Goal: Find specific page/section: Find specific page/section

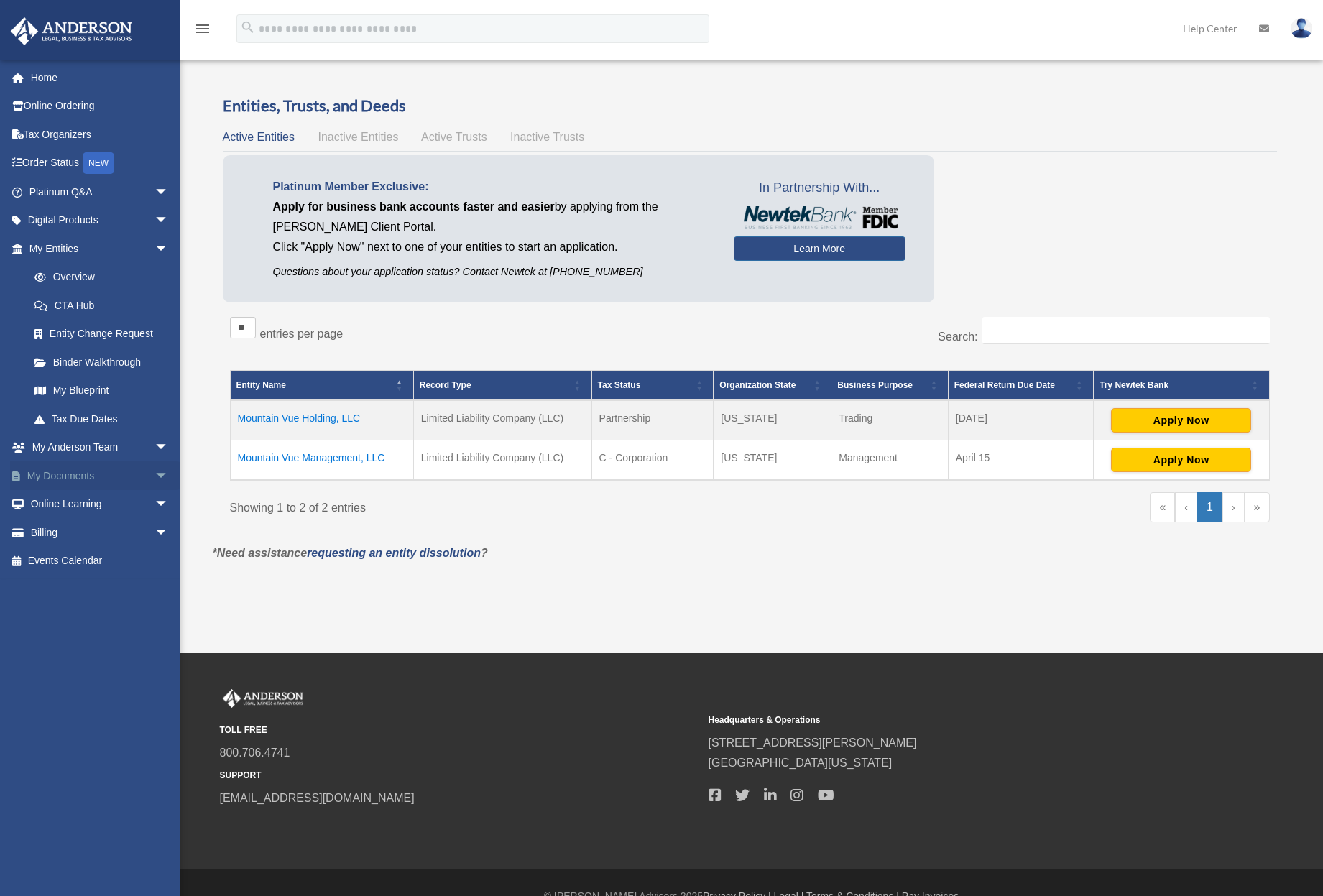
click at [67, 469] on link "My Documents arrow_drop_down" at bounding box center [100, 475] width 180 height 28
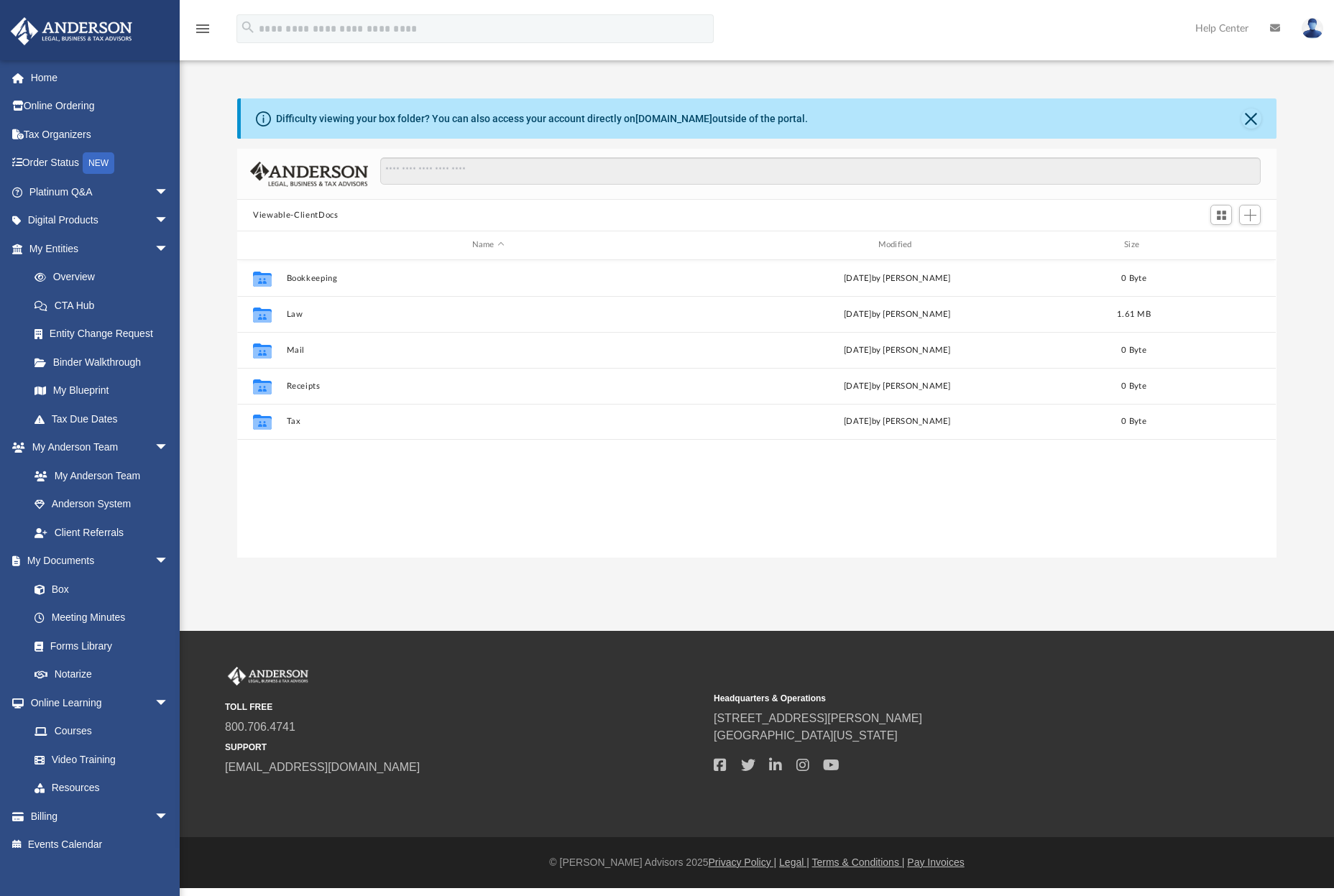
scroll to position [316, 1029]
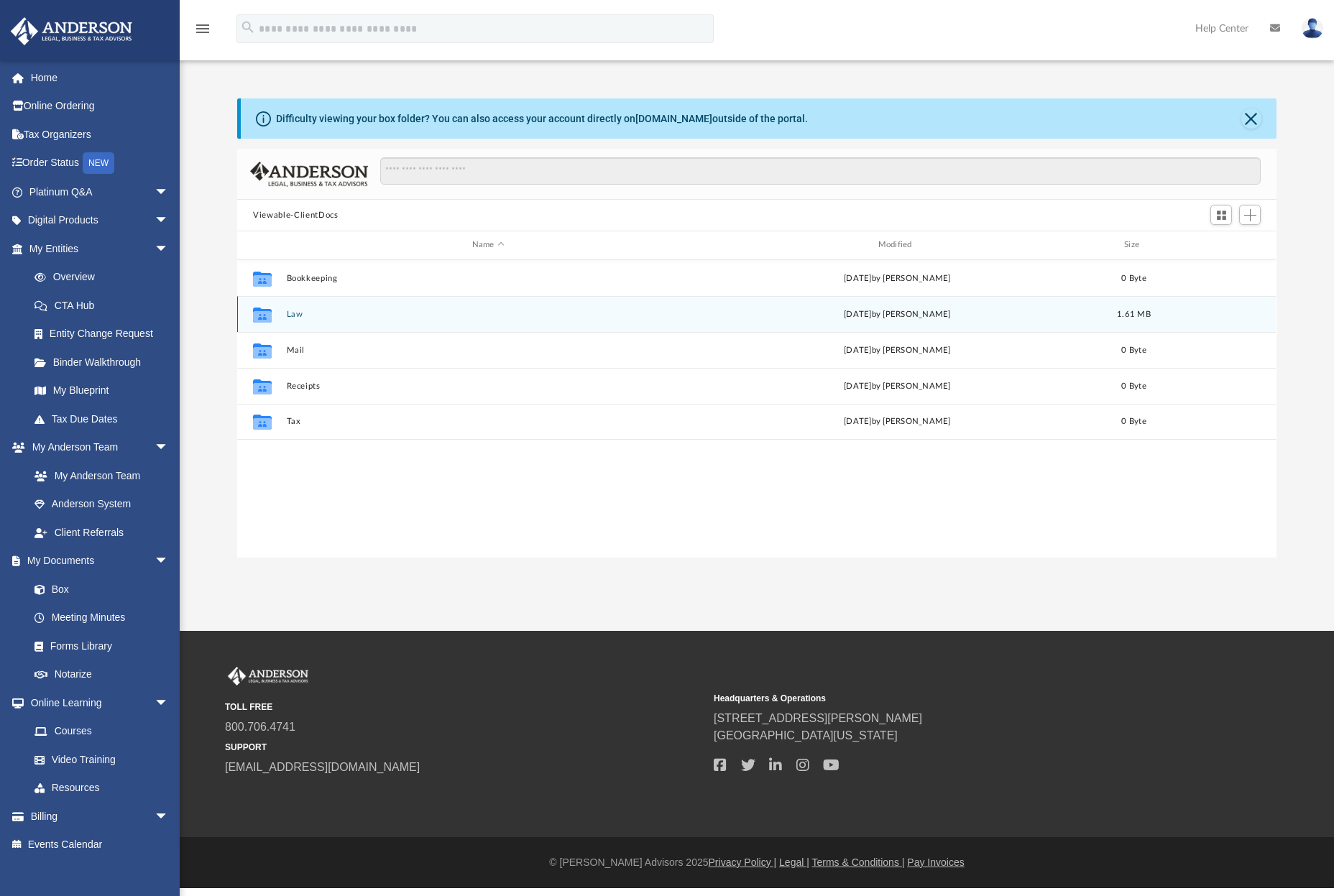
click at [293, 314] on button "Law" at bounding box center [488, 314] width 403 height 9
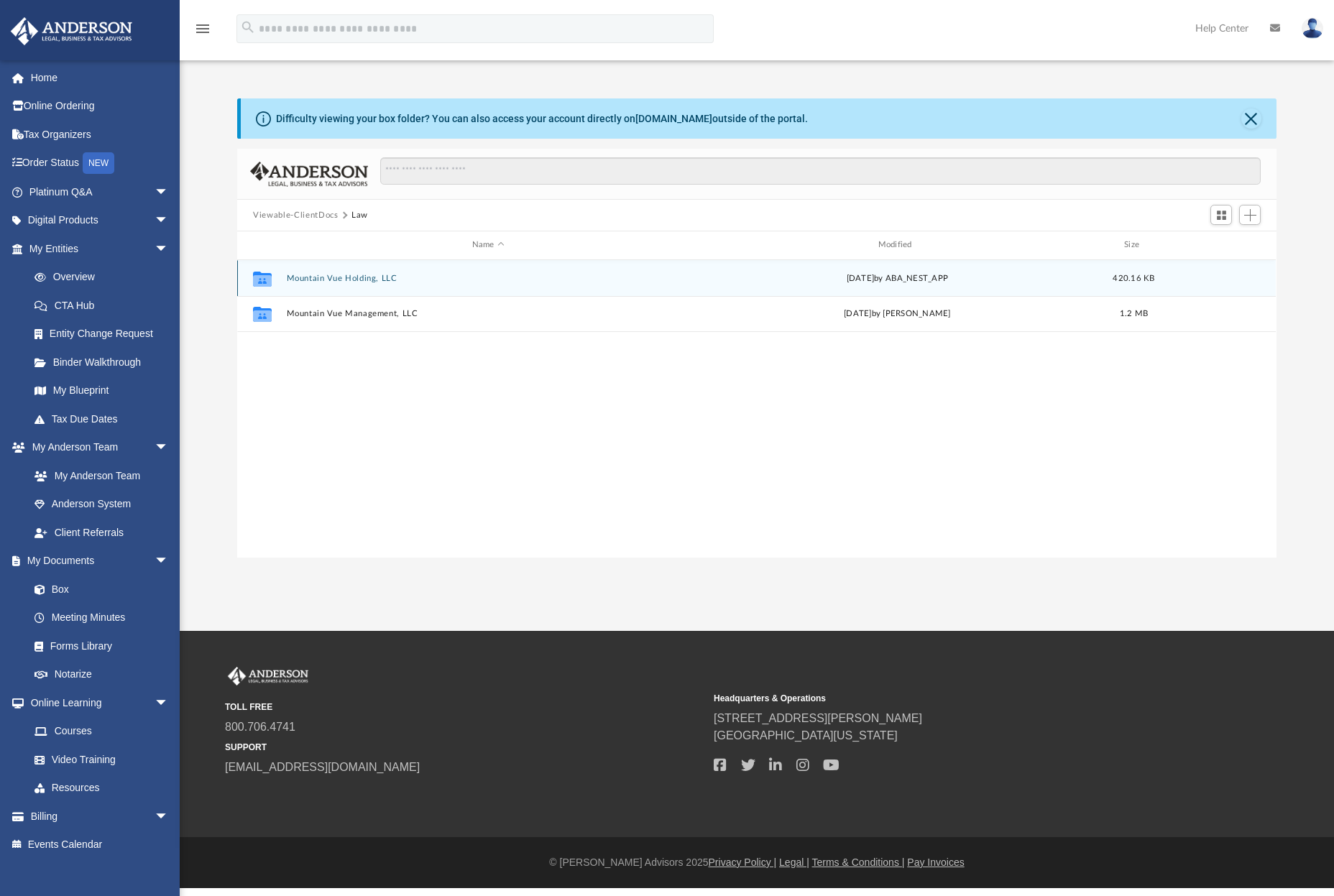
click at [324, 277] on button "Mountain Vue Holding, LLC" at bounding box center [488, 279] width 403 height 9
click at [319, 280] on button "Initial Docs" at bounding box center [488, 278] width 403 height 9
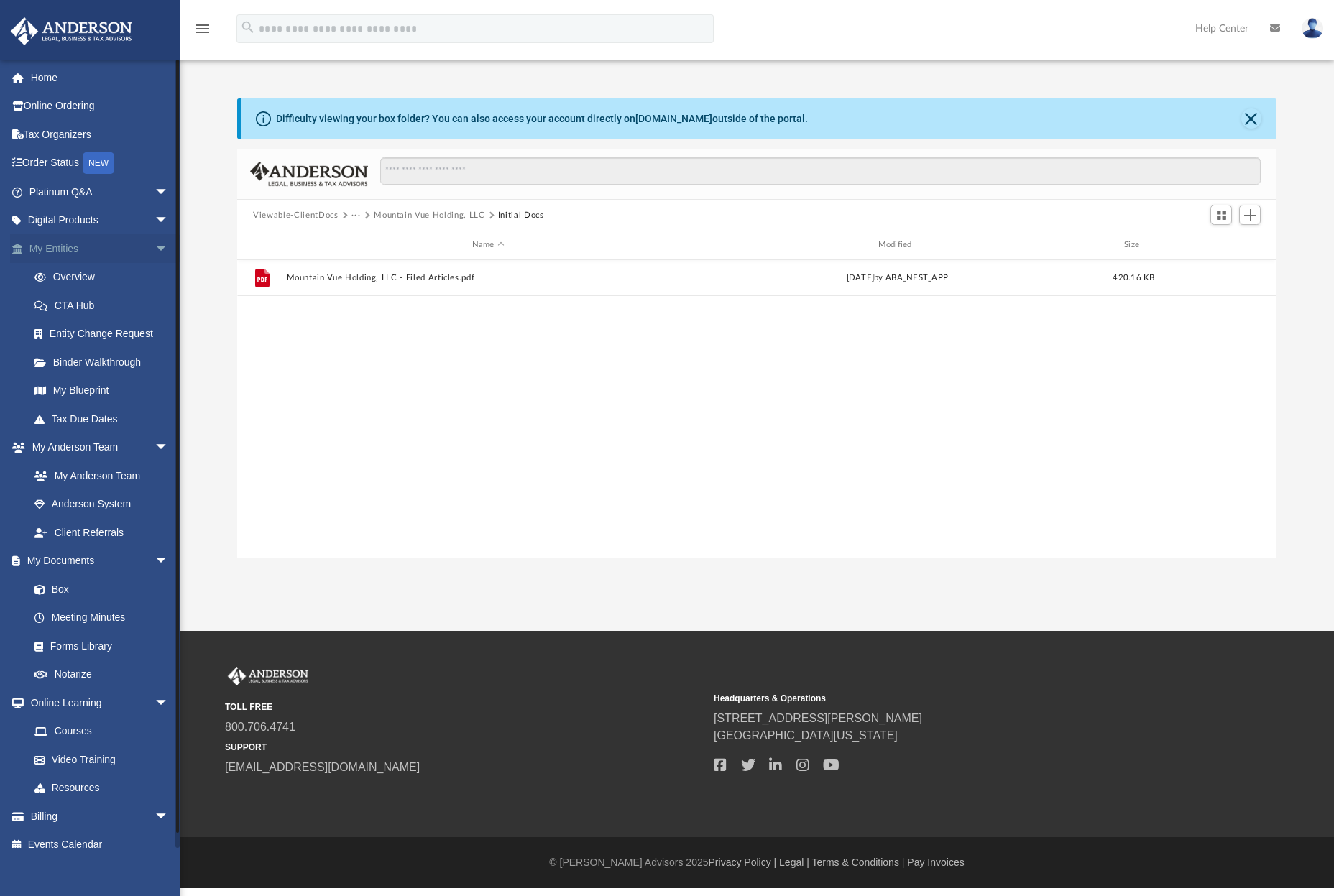
click at [73, 247] on link "My Entities arrow_drop_down" at bounding box center [100, 248] width 180 height 28
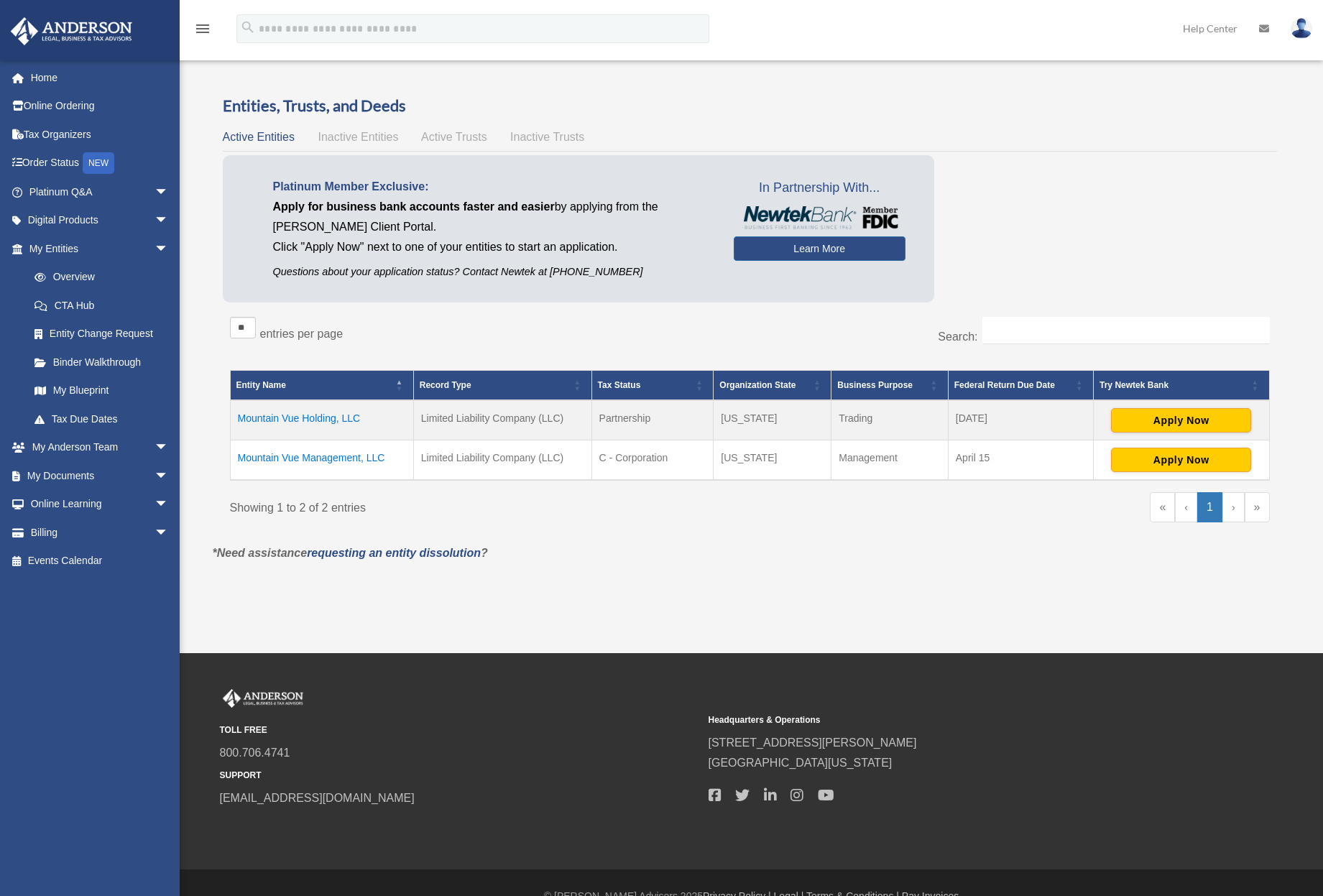
click at [319, 455] on td "Mountain Vue Management, LLC" at bounding box center [322, 460] width 184 height 40
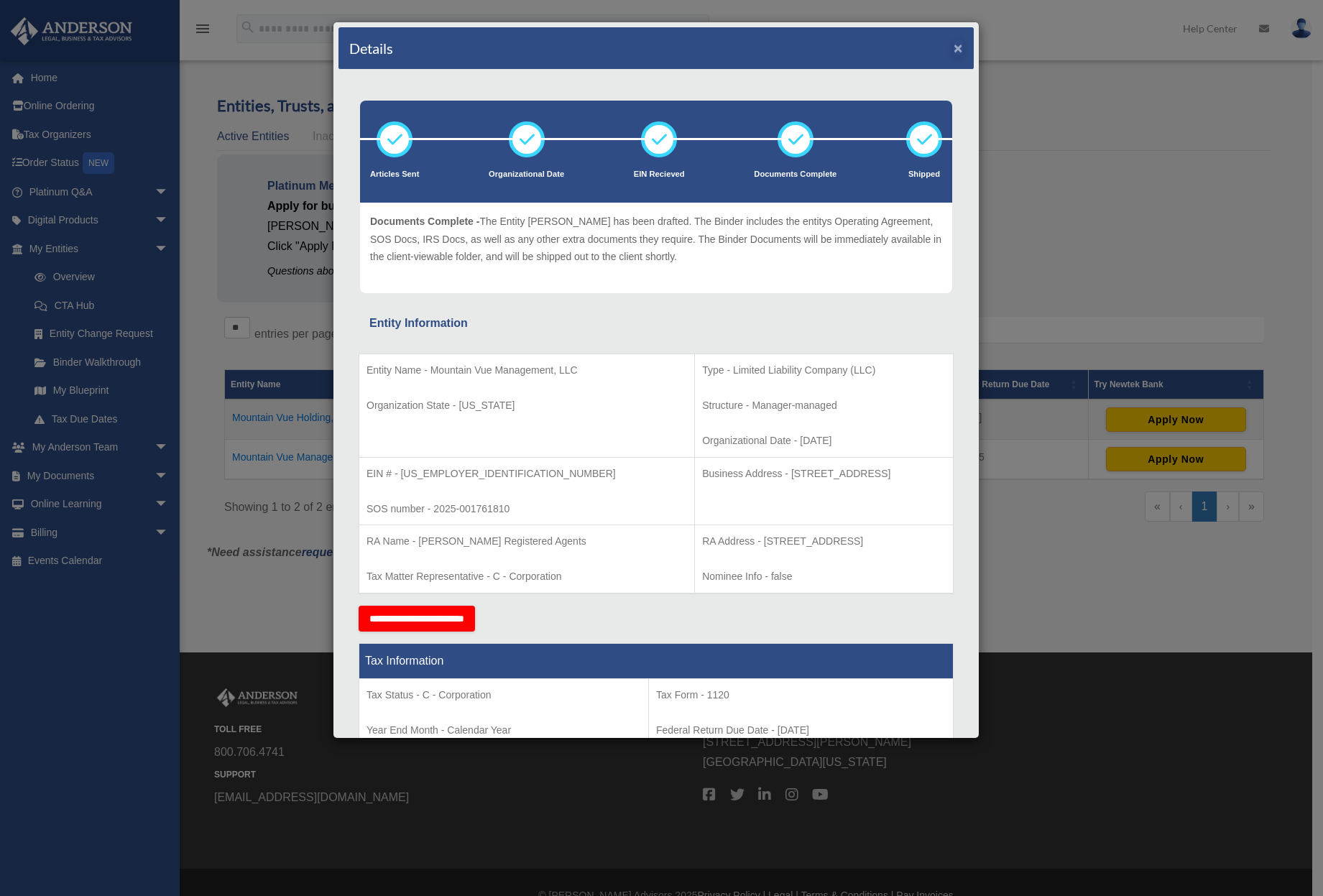
click at [954, 51] on button "×" at bounding box center [958, 48] width 9 height 15
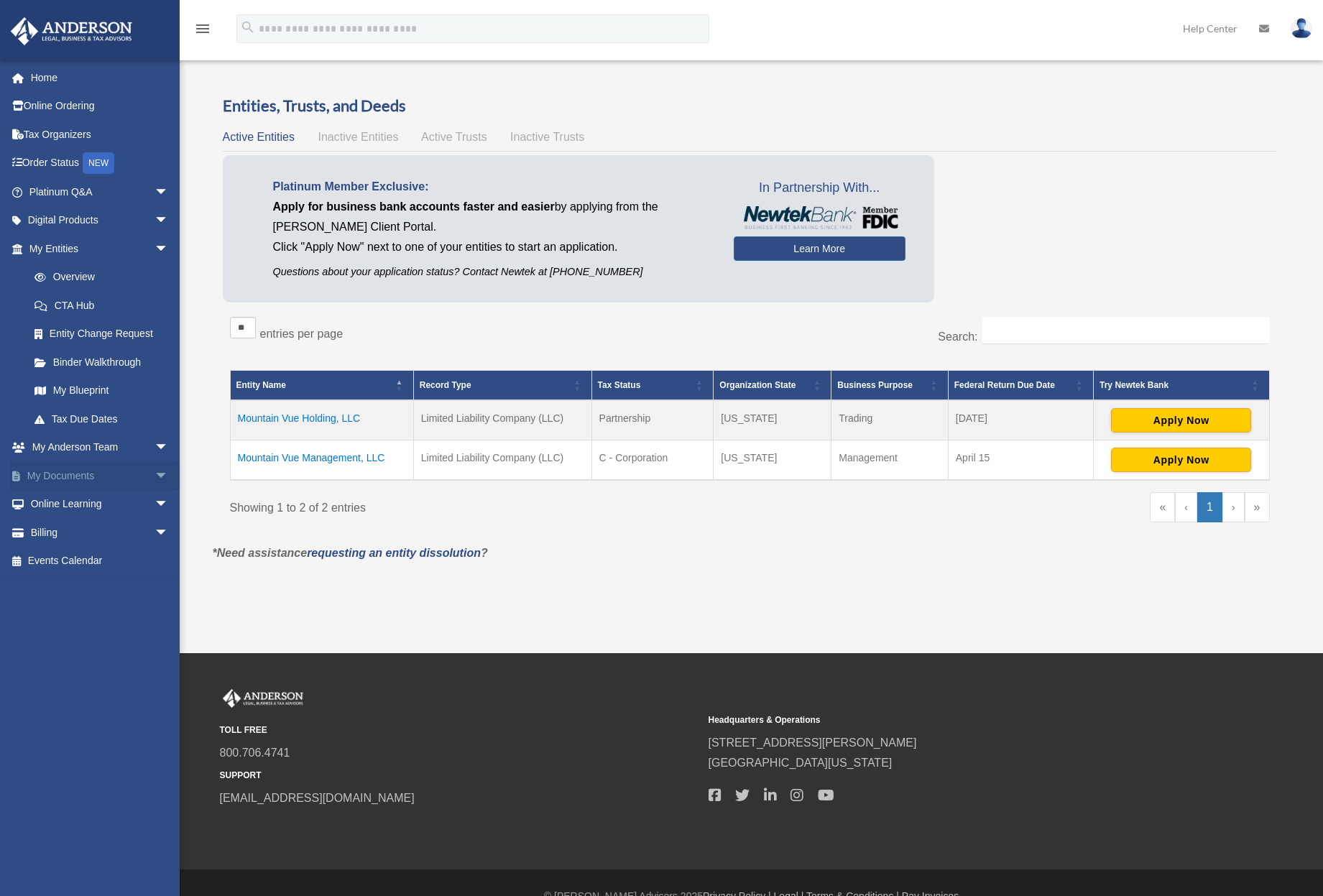
click at [70, 470] on link "My Documents arrow_drop_down" at bounding box center [100, 475] width 180 height 28
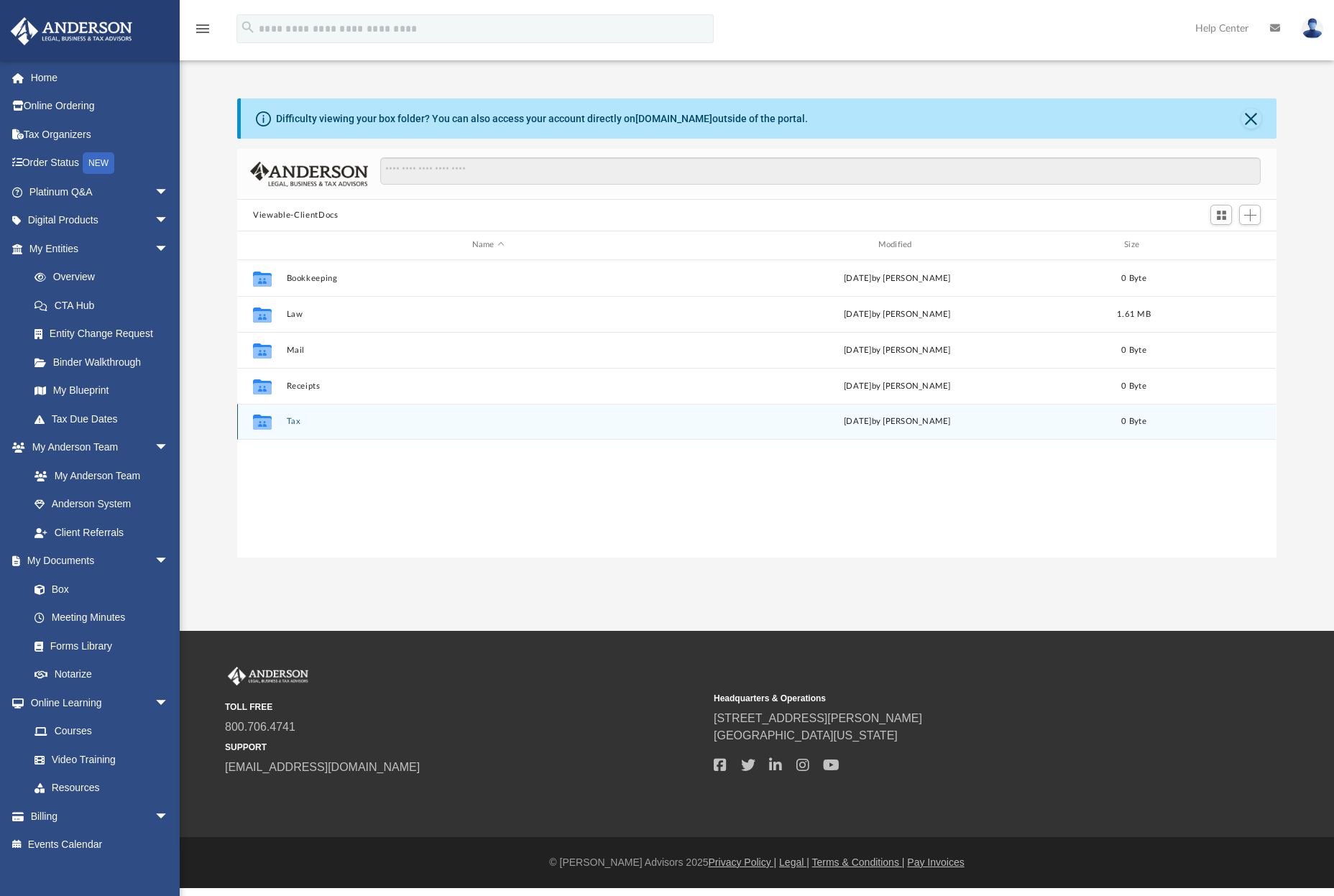
scroll to position [316, 1029]
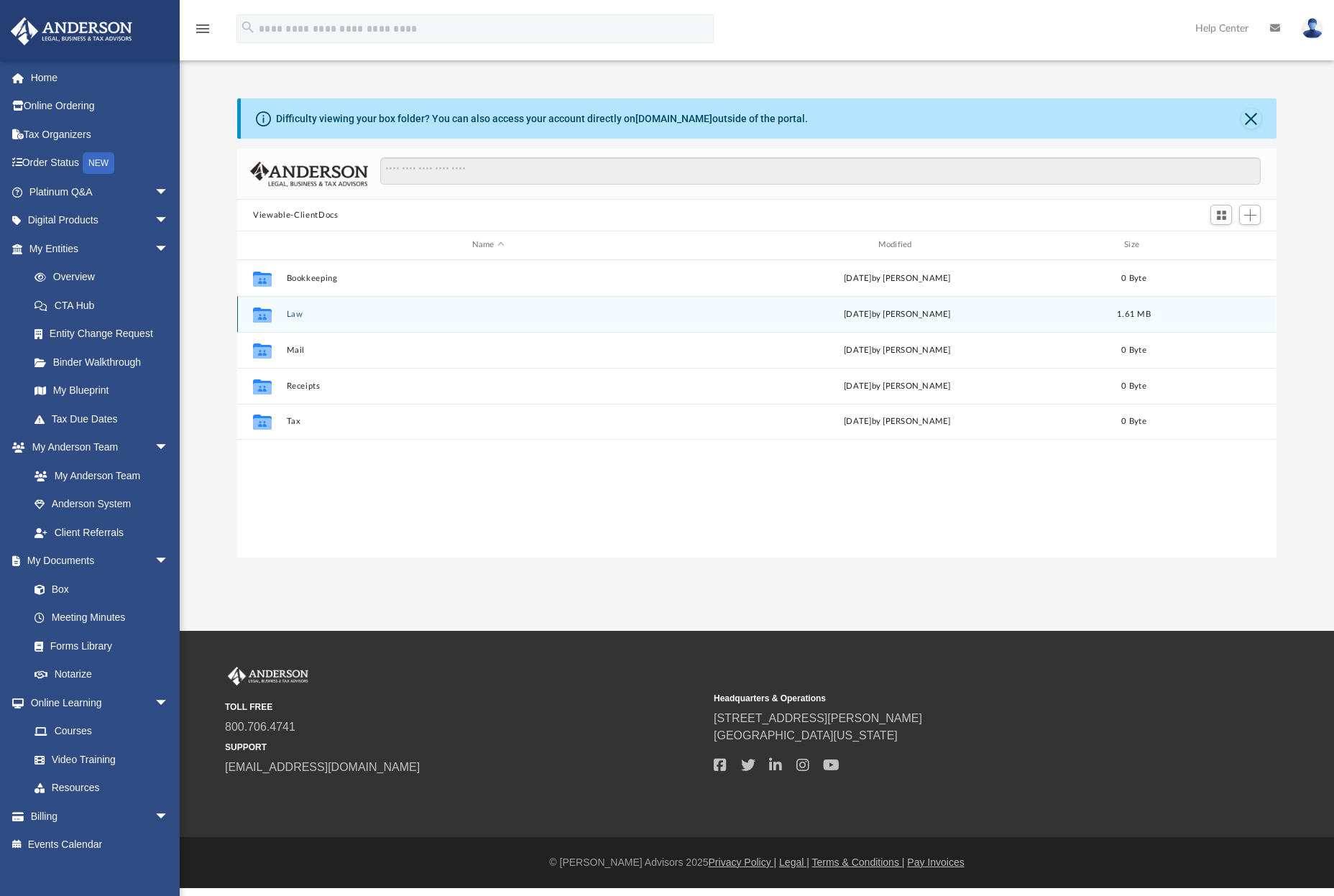
click at [296, 316] on button "Law" at bounding box center [488, 314] width 403 height 9
click at [363, 316] on button "Mountain Vue Management, LLC" at bounding box center [488, 314] width 403 height 9
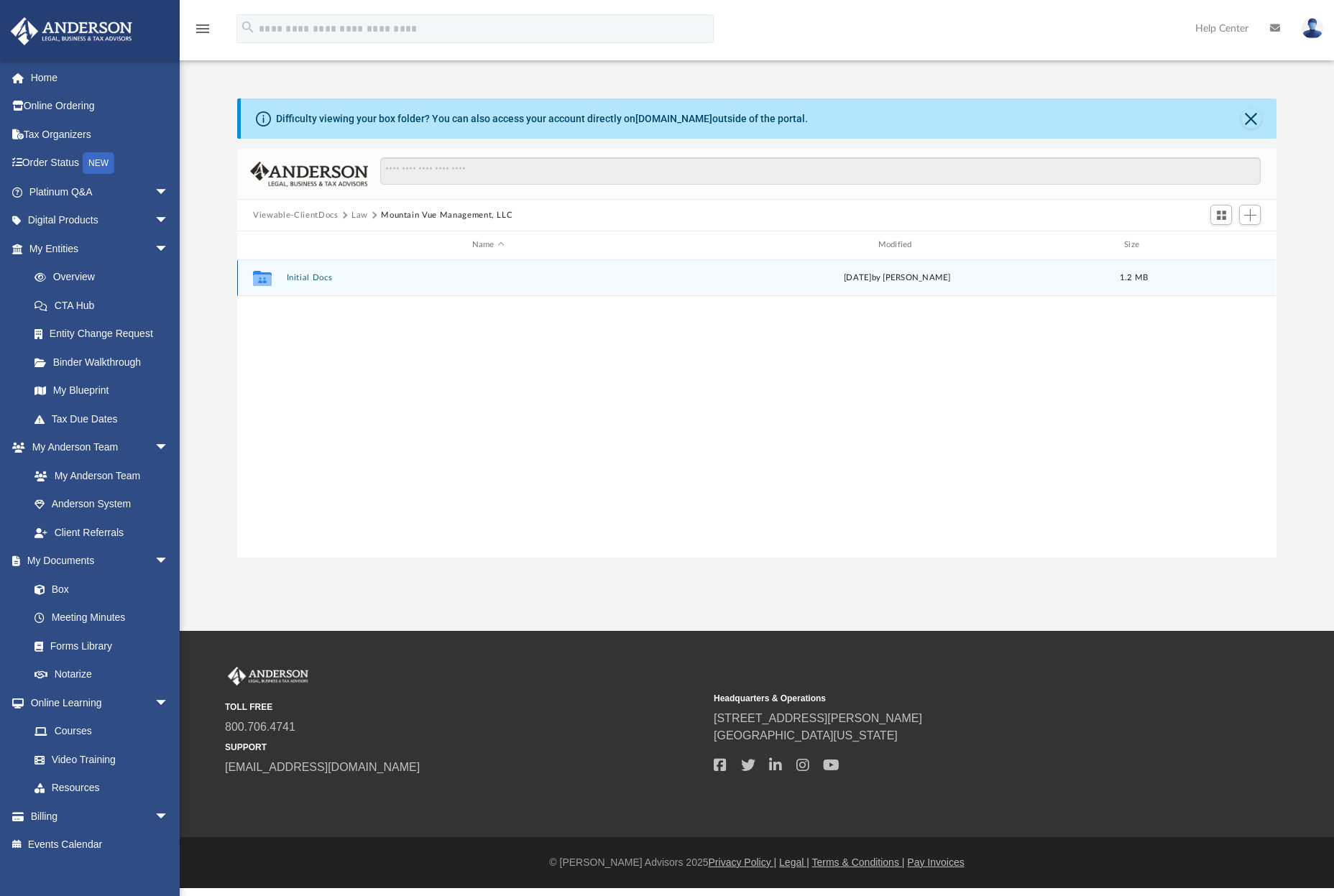
click at [307, 278] on button "Initial Docs" at bounding box center [488, 278] width 403 height 9
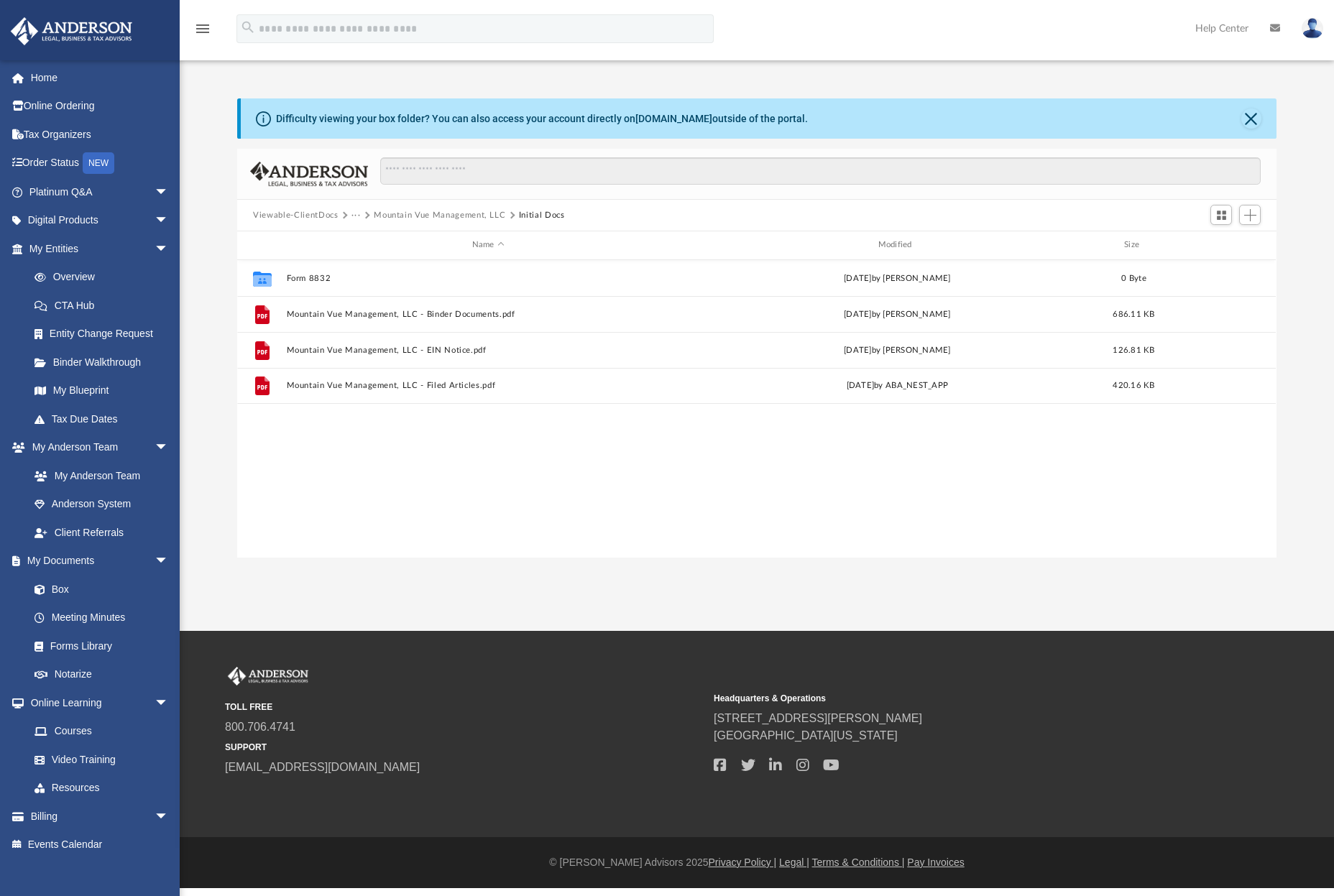
click at [207, 298] on div "Difficulty viewing your box folder? You can also access your account directly o…" at bounding box center [756, 328] width 1154 height 459
click at [202, 186] on div "Difficulty viewing your box folder? You can also access your account directly o…" at bounding box center [756, 328] width 1154 height 459
click at [669, 437] on div "Collaborated Folder Form 8832 Tue Sep 9 2025 by Alfredo Cicena 0 Byte File Moun…" at bounding box center [756, 409] width 1039 height 298
click at [1250, 118] on button "Close" at bounding box center [1252, 118] width 20 height 20
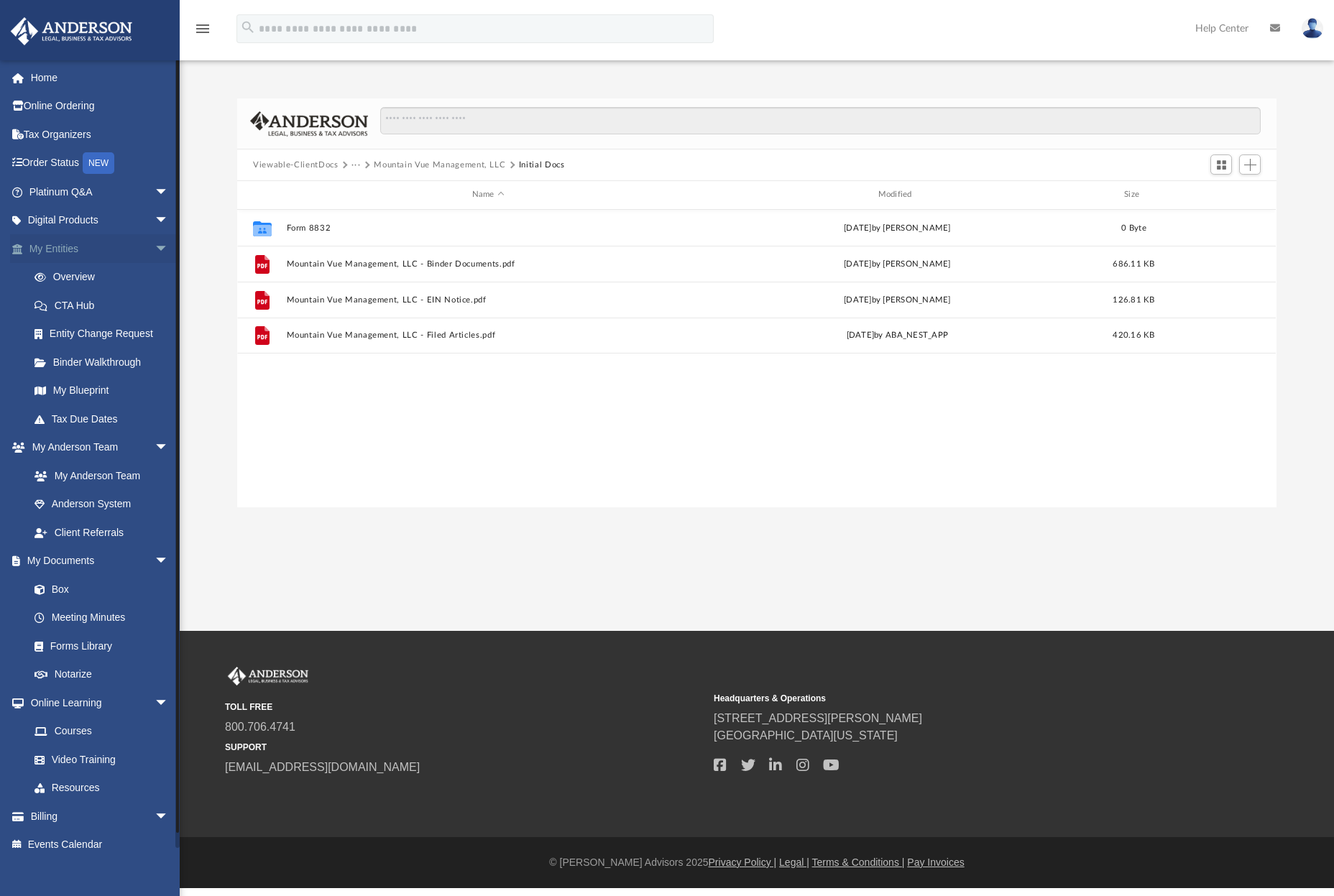
click at [61, 244] on link "My Entities arrow_drop_down" at bounding box center [100, 248] width 180 height 28
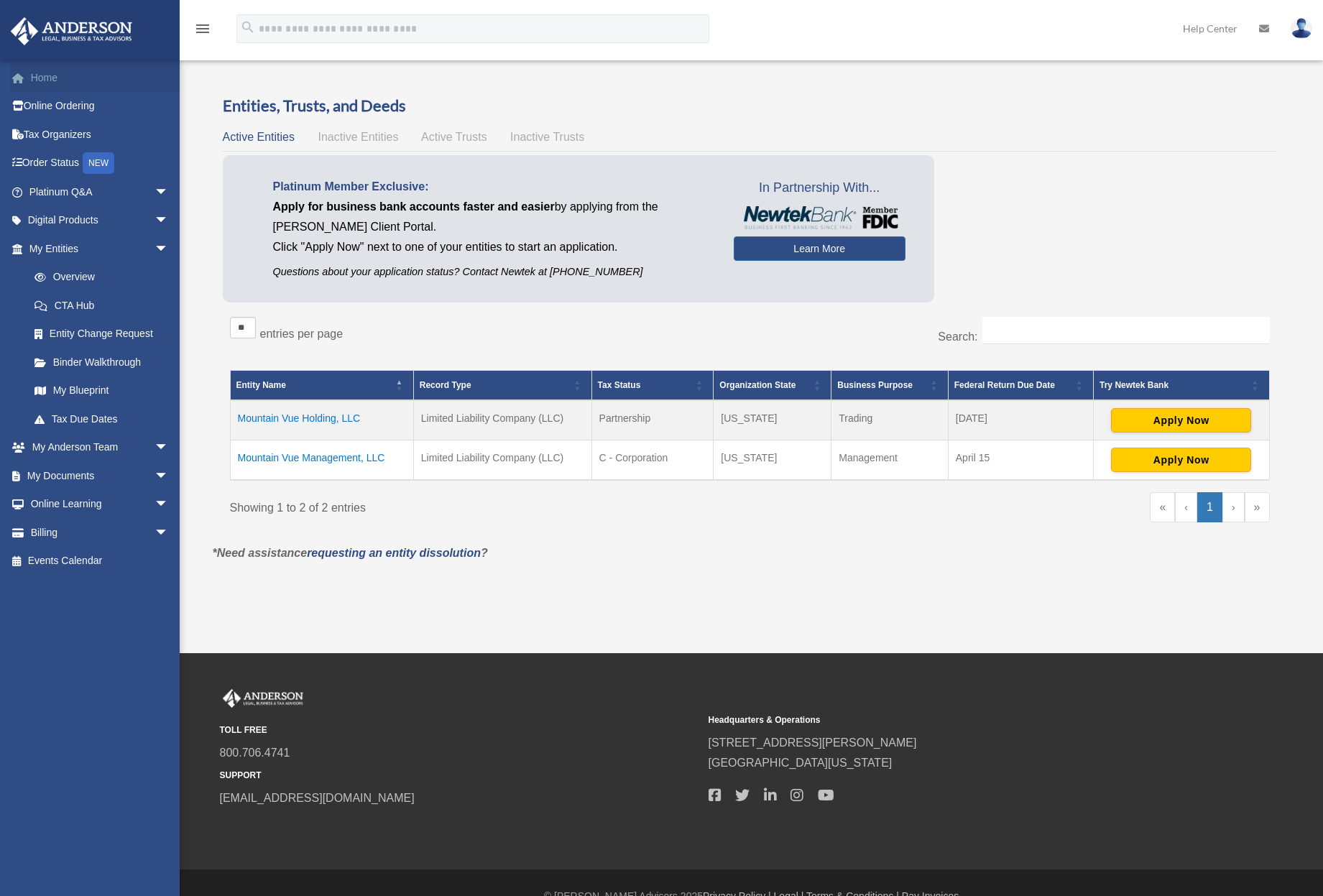
click at [44, 78] on link "Home" at bounding box center [100, 77] width 180 height 28
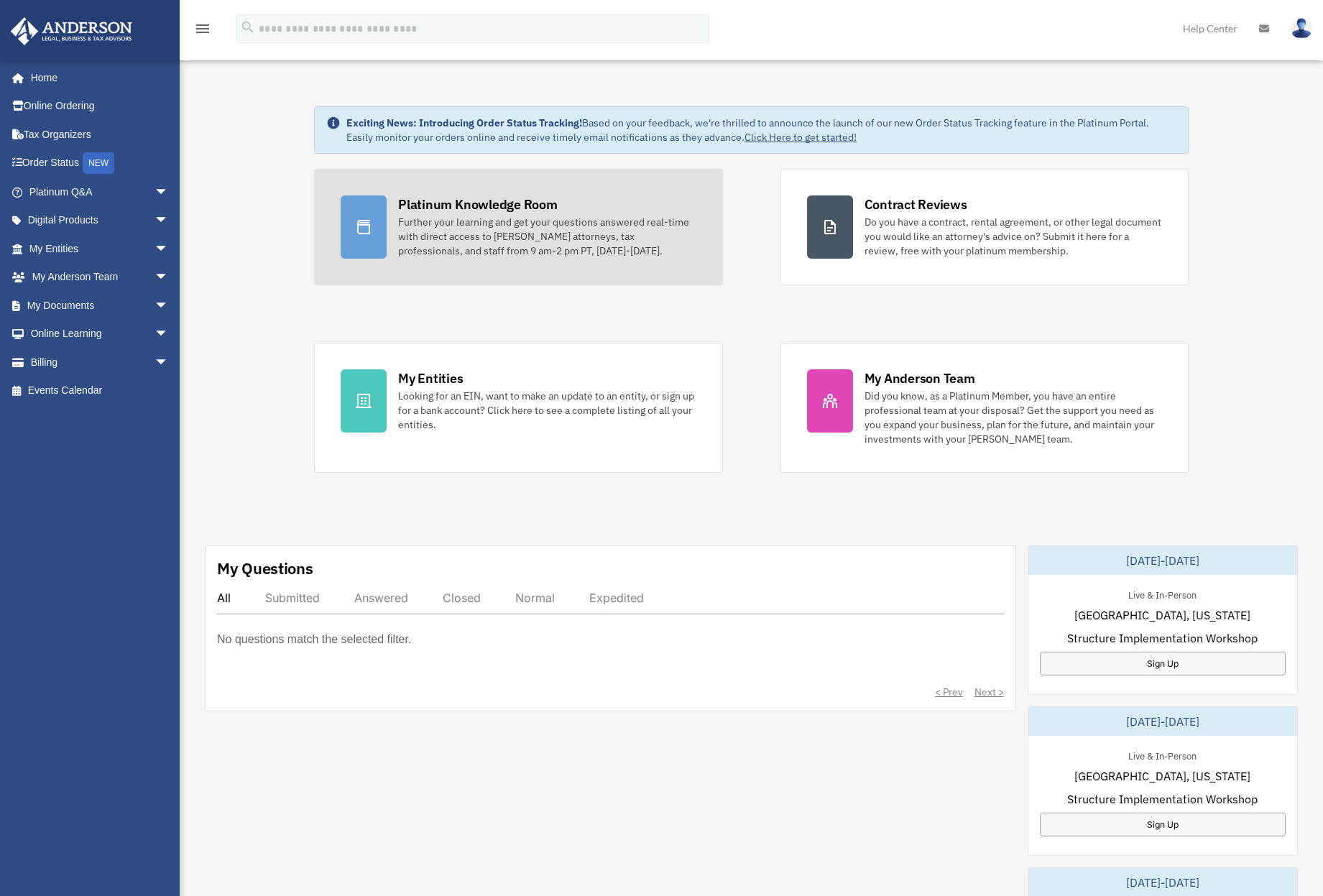
click at [385, 229] on div at bounding box center [364, 227] width 46 height 63
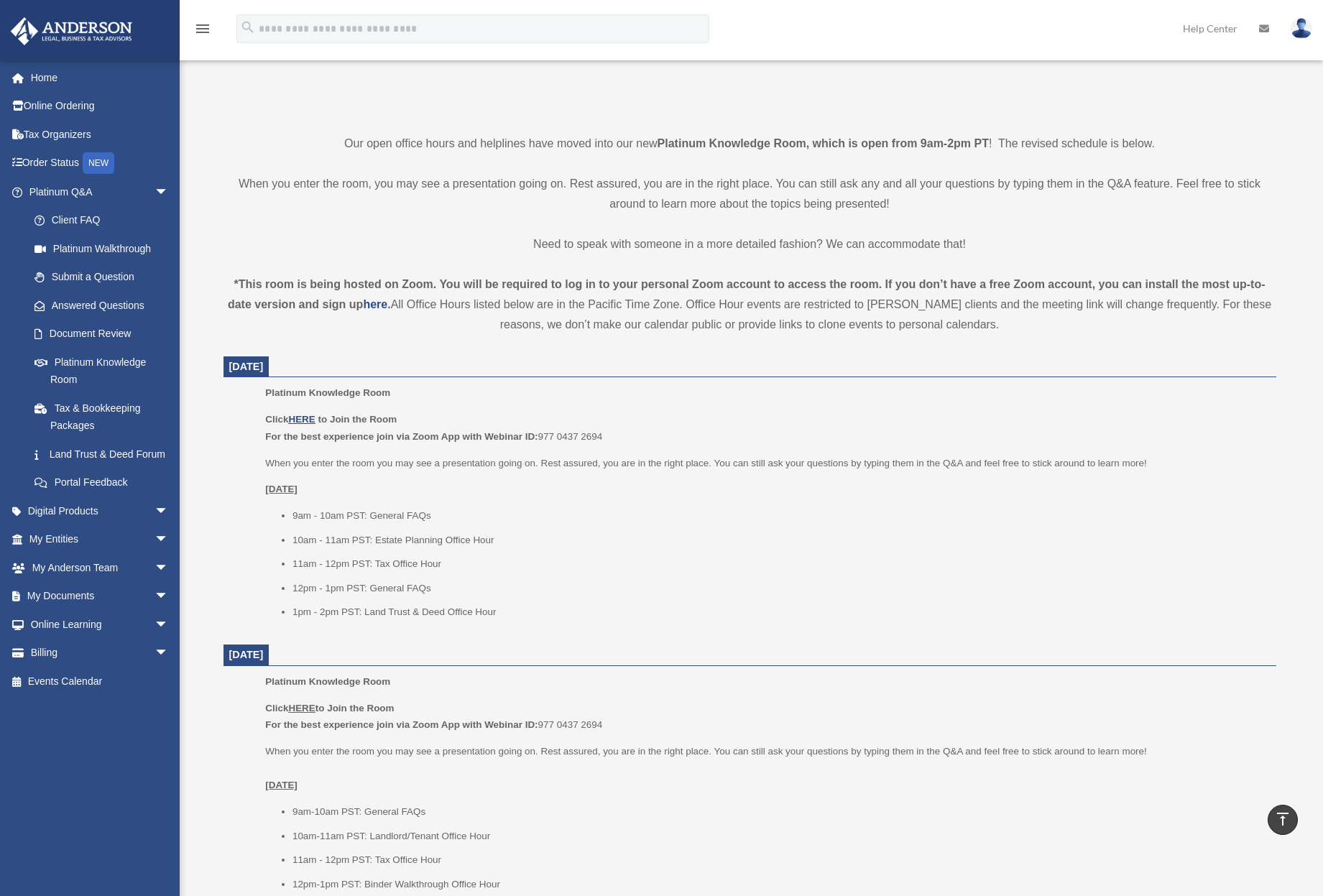
scroll to position [346, 0]
